Goal: Find specific page/section: Find specific page/section

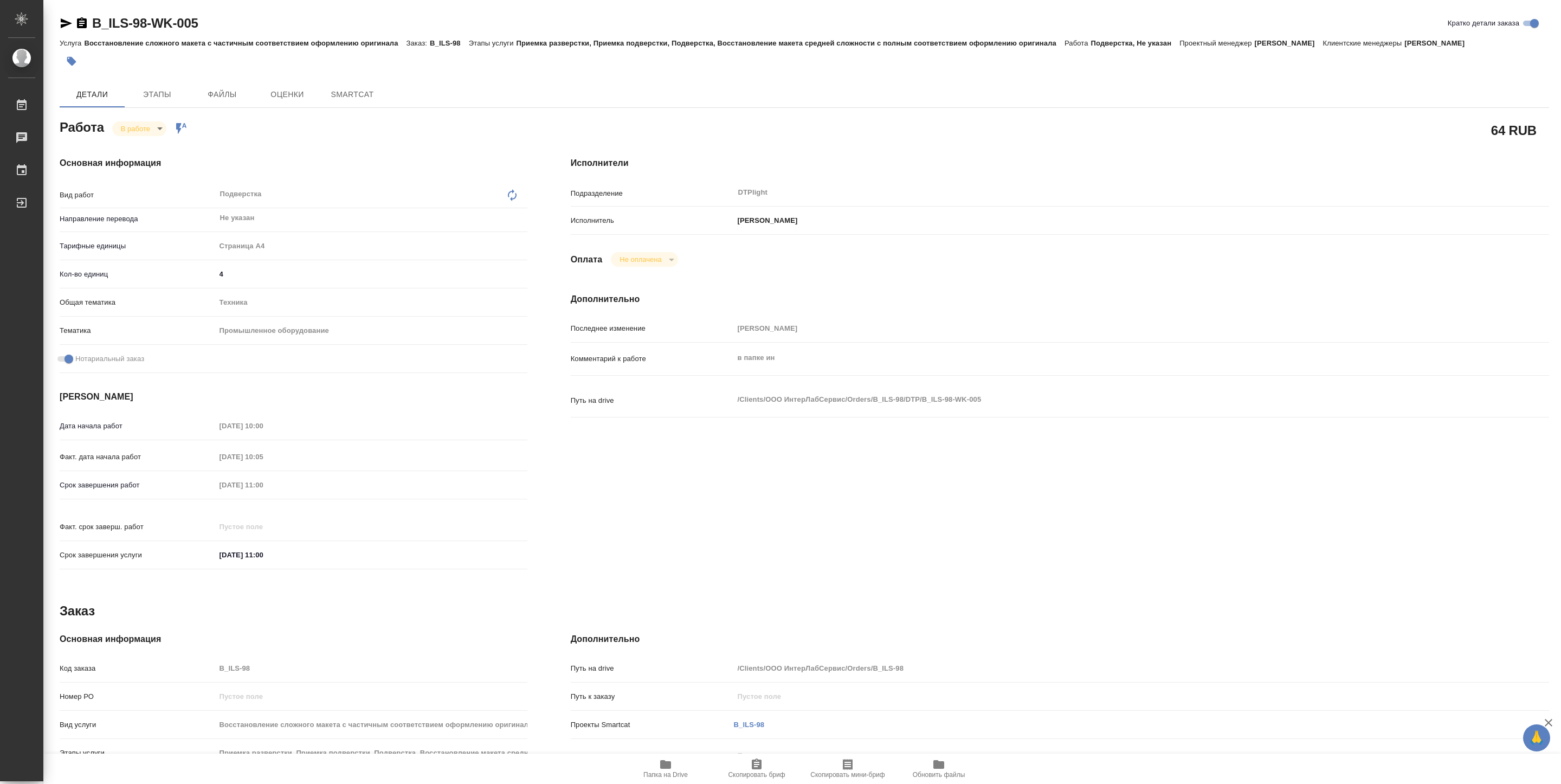
type textarea "x"
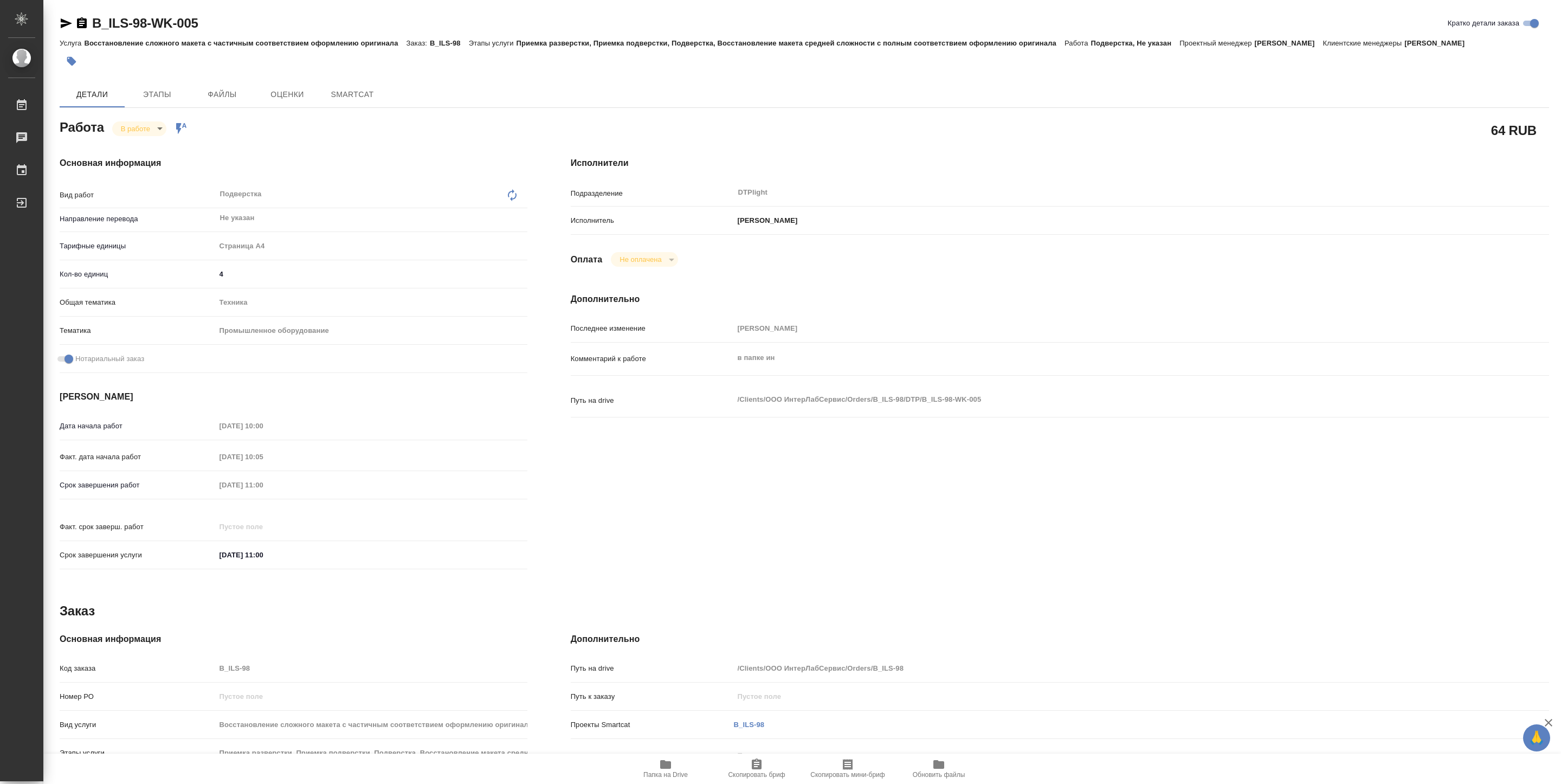
type textarea "x"
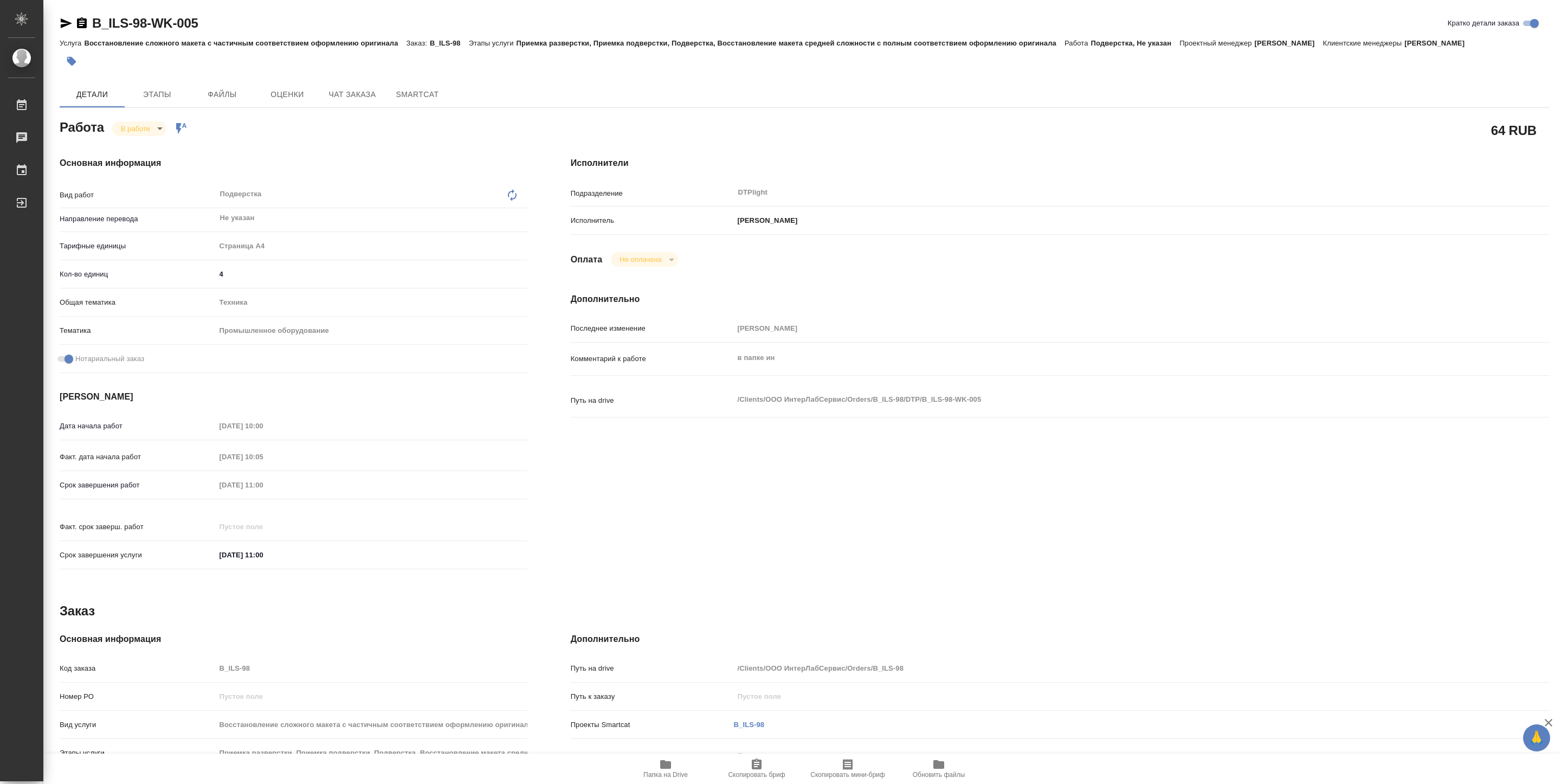
type textarea "x"
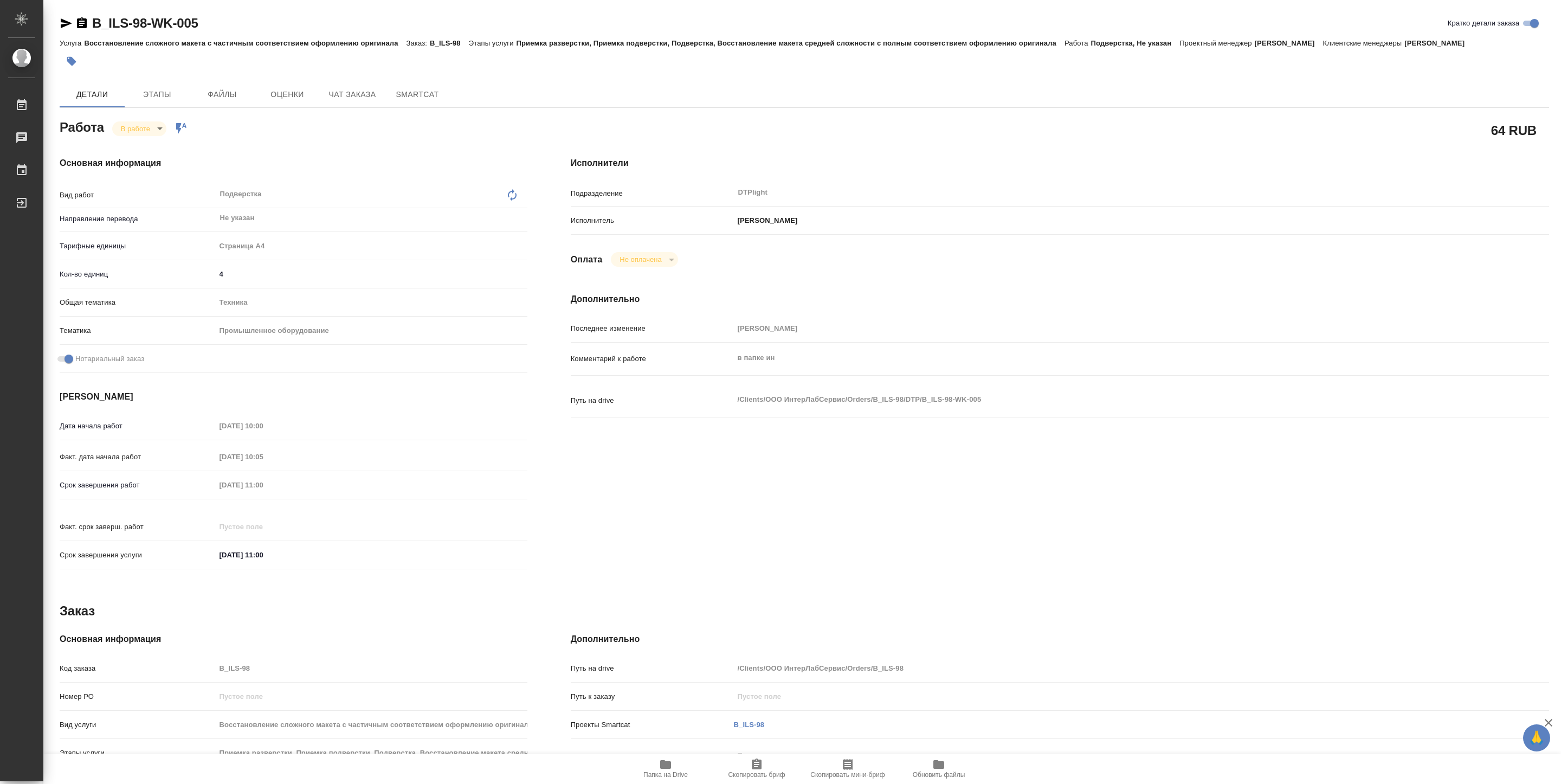
type textarea "x"
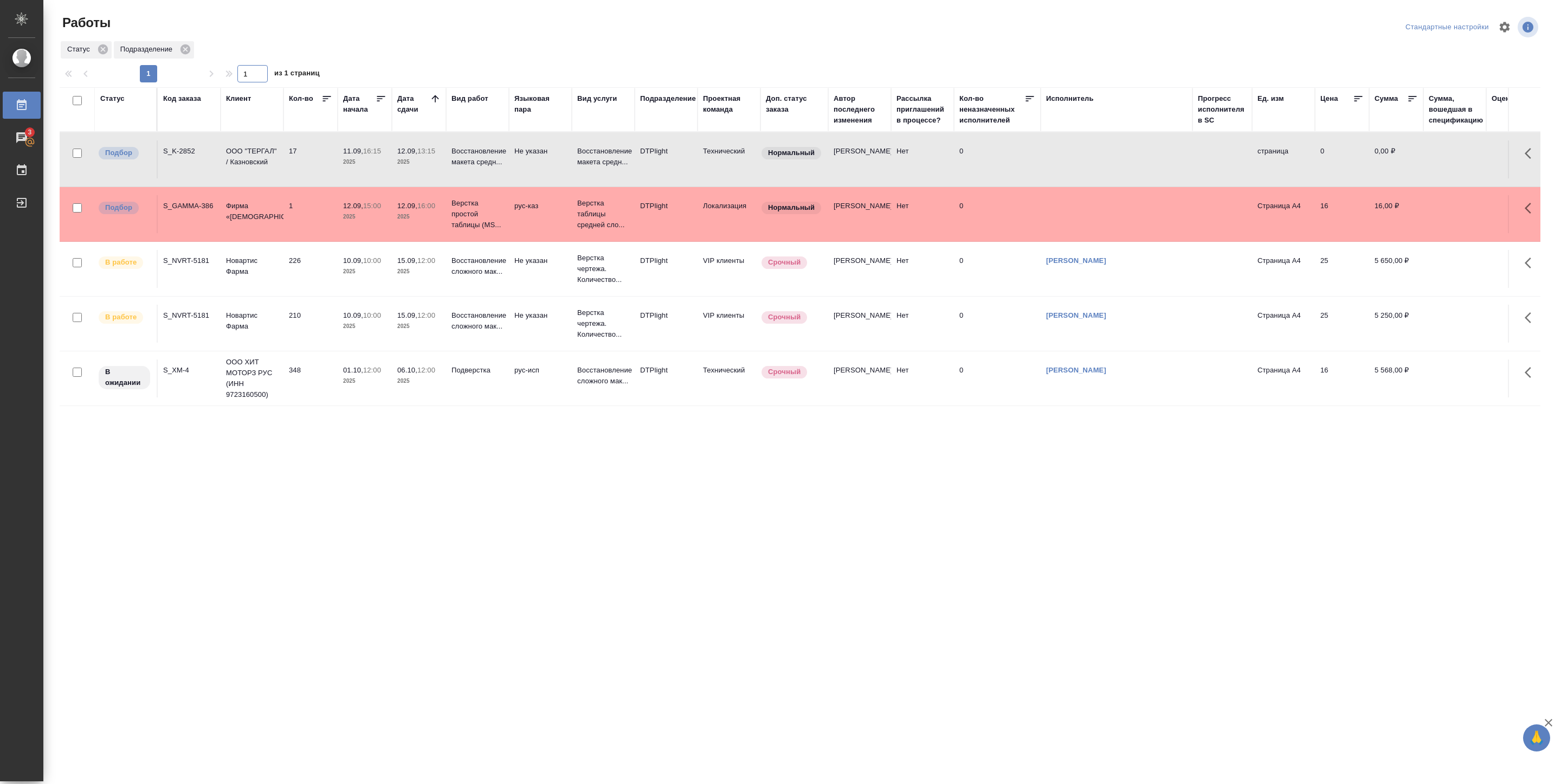
drag, startPoint x: 0, startPoint y: 0, endPoint x: 211, endPoint y: 92, distance: 230.2
